Goal: Task Accomplishment & Management: Manage account settings

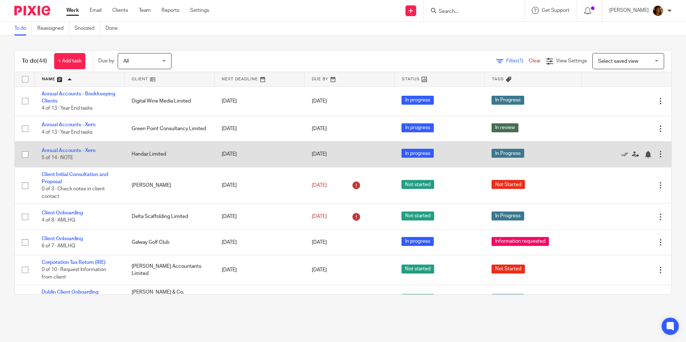
click at [157, 155] on td "Handaz Limited" at bounding box center [169, 154] width 90 height 25
click at [87, 151] on link "Annual Accounts - Xero" at bounding box center [69, 150] width 54 height 5
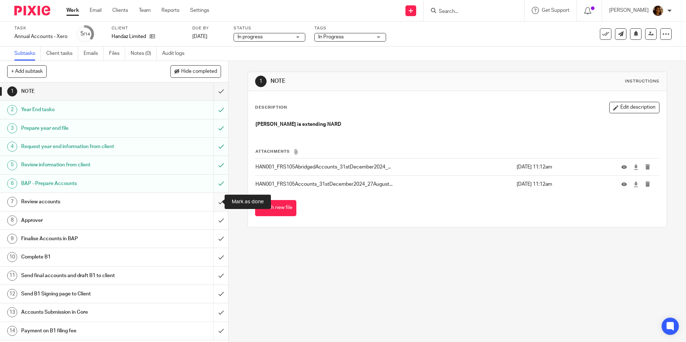
click at [212, 202] on input "submit" at bounding box center [114, 202] width 228 height 18
click at [668, 21] on div at bounding box center [661, 22] width 19 height 9
click at [613, 107] on button "Edit description" at bounding box center [634, 107] width 50 height 11
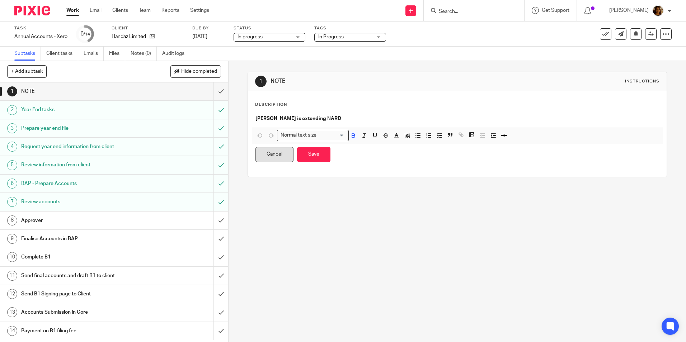
click at [281, 156] on button "Cancel" at bounding box center [274, 154] width 38 height 15
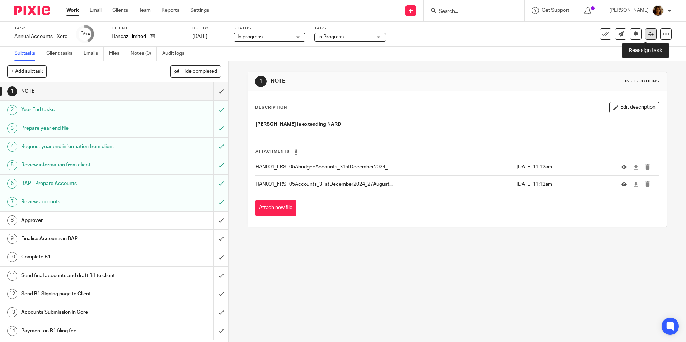
click at [648, 32] on icon at bounding box center [650, 33] width 5 height 5
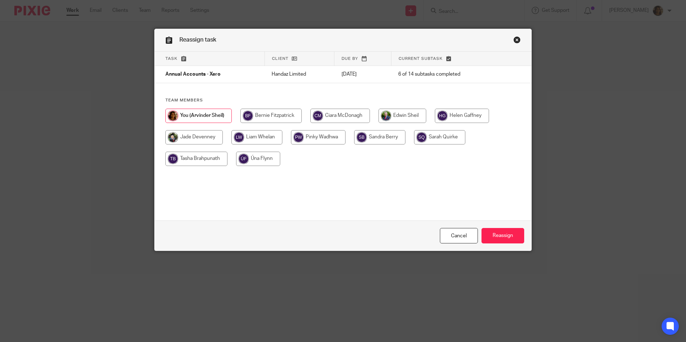
click at [437, 133] on input "radio" at bounding box center [439, 137] width 51 height 14
radio input "true"
click at [510, 237] on input "Reassign" at bounding box center [502, 235] width 43 height 15
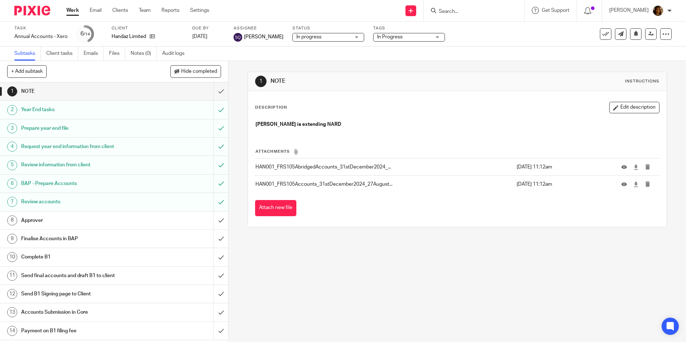
click at [390, 34] on span "In Progress" at bounding box center [389, 36] width 25 height 5
click at [390, 34] on div "In Progress" at bounding box center [409, 37] width 72 height 9
click at [402, 39] on span "In Progress" at bounding box center [404, 37] width 54 height 8
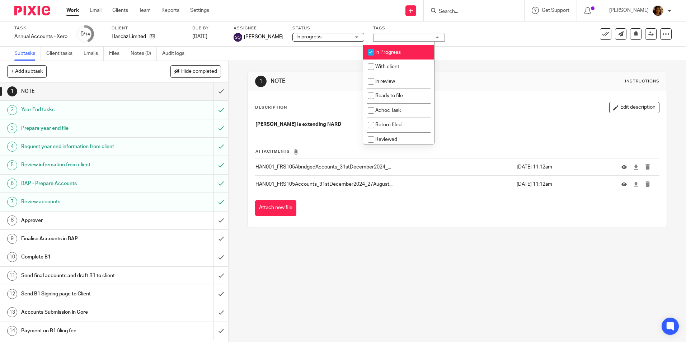
scroll to position [50, 0]
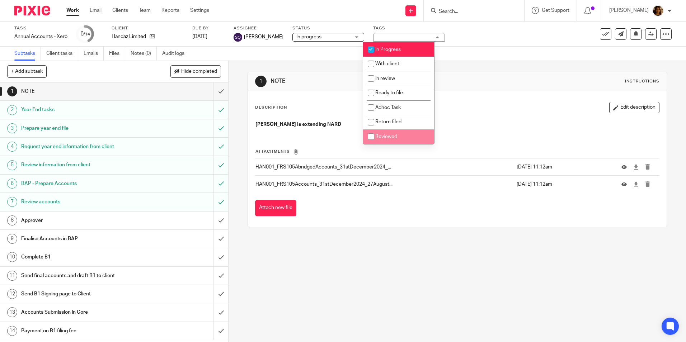
click at [380, 136] on span "Reviewed" at bounding box center [386, 136] width 22 height 5
checkbox input "true"
click at [401, 45] on li "In Progress" at bounding box center [398, 49] width 71 height 15
checkbox input "false"
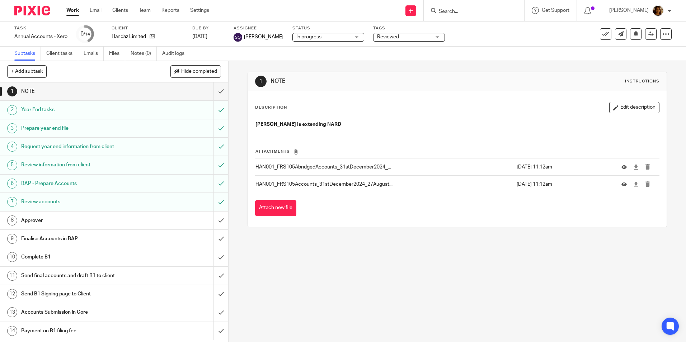
click at [74, 12] on link "Work" at bounding box center [72, 10] width 13 height 7
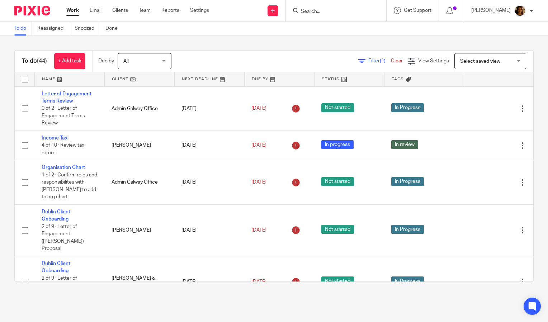
click at [357, 9] on input "Search" at bounding box center [332, 12] width 65 height 6
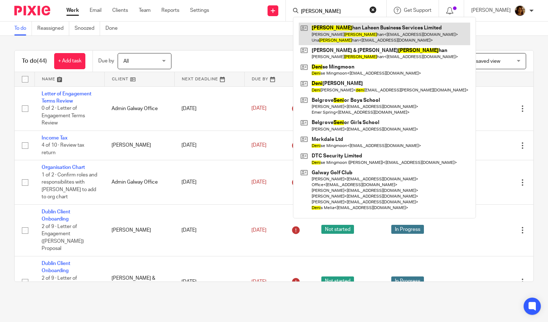
type input "[PERSON_NAME]"
click at [356, 32] on link at bounding box center [384, 34] width 171 height 22
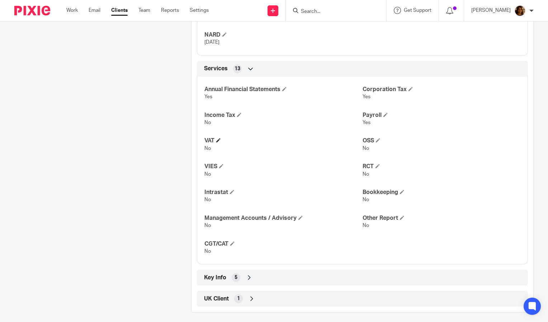
scroll to position [323, 0]
